Goal: Use online tool/utility: Use online tool/utility

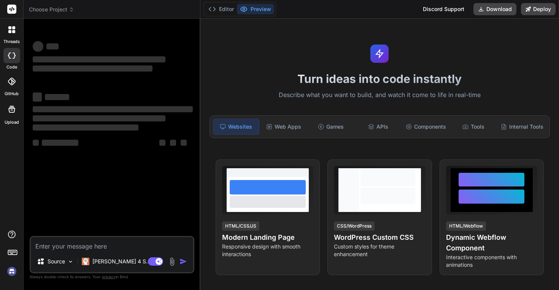
type textarea "x"
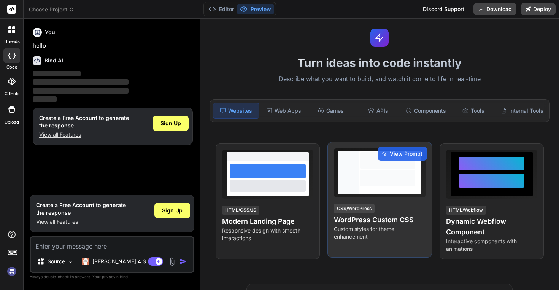
scroll to position [18, 0]
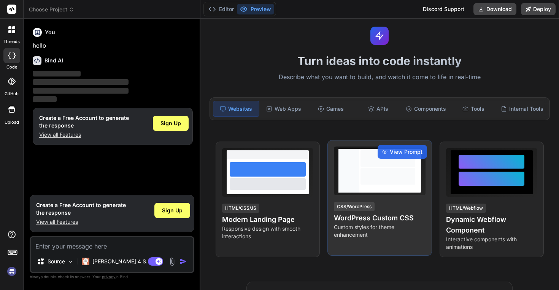
click at [382, 217] on h4 "WordPress Custom CSS" at bounding box center [379, 217] width 91 height 11
click at [401, 150] on span "View Prompt" at bounding box center [406, 152] width 33 height 8
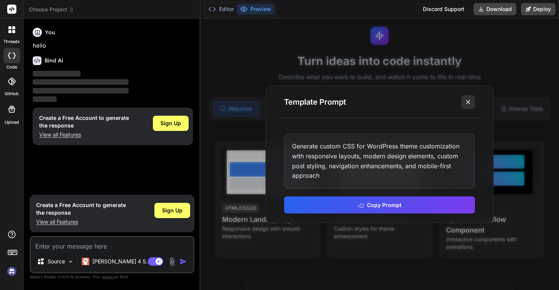
click at [468, 103] on line at bounding box center [468, 102] width 4 height 4
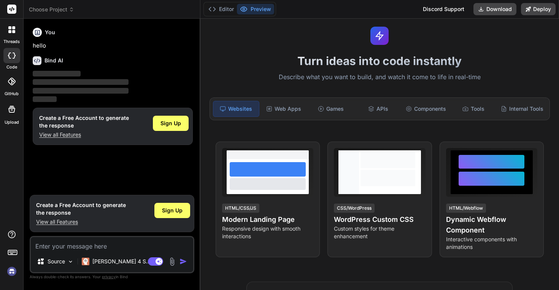
click at [14, 13] on rect at bounding box center [11, 9] width 9 height 9
click at [11, 8] on rect at bounding box center [11, 9] width 9 height 9
click at [11, 31] on icon at bounding box center [9, 31] width 3 height 3
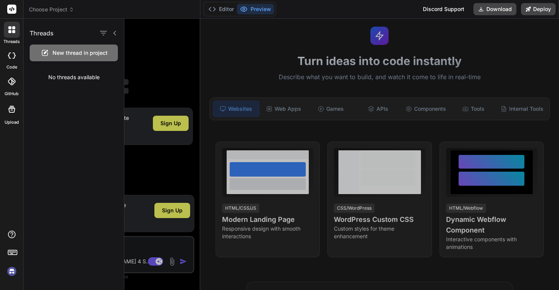
click at [297, 32] on div at bounding box center [341, 154] width 434 height 271
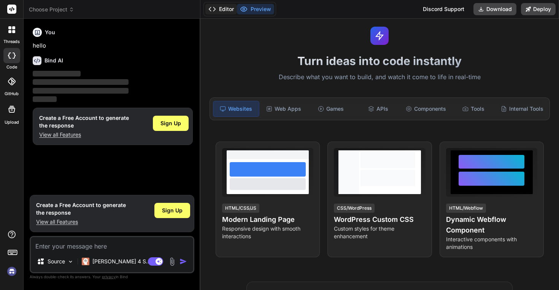
click at [228, 7] on button "Editor" at bounding box center [221, 9] width 32 height 11
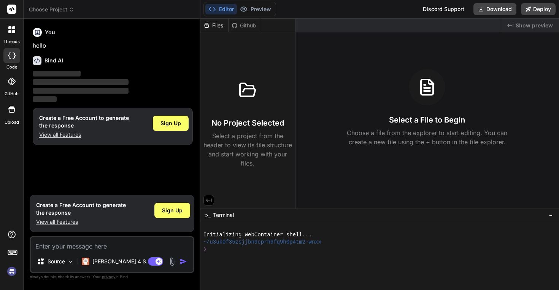
scroll to position [0, 0]
click at [113, 246] on textarea at bounding box center [112, 244] width 162 height 14
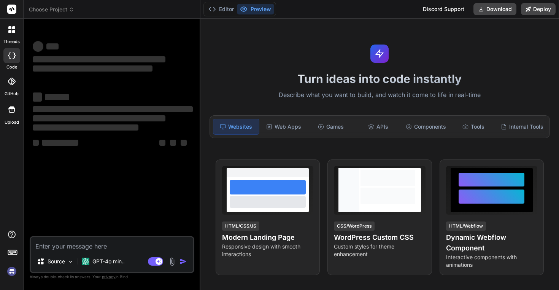
type textarea "x"
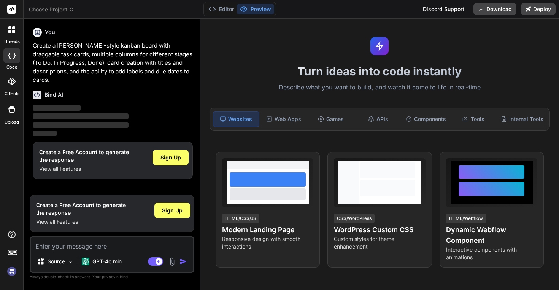
scroll to position [10, 0]
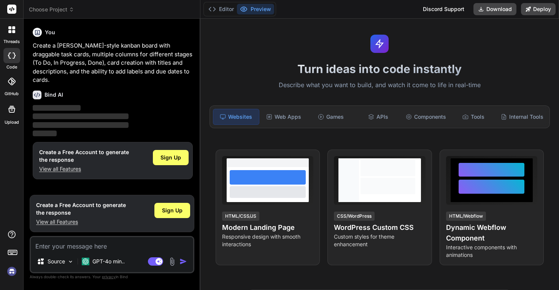
click at [48, 10] on span "Choose Project" at bounding box center [51, 10] width 45 height 8
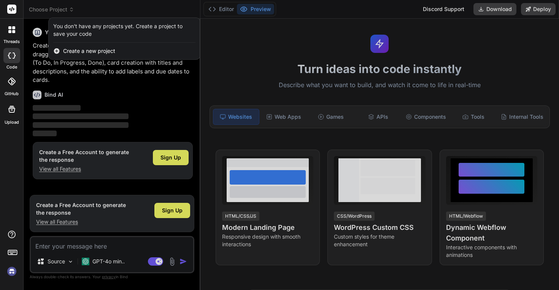
click at [48, 10] on div at bounding box center [279, 145] width 559 height 290
